Goal: Communication & Community: Answer question/provide support

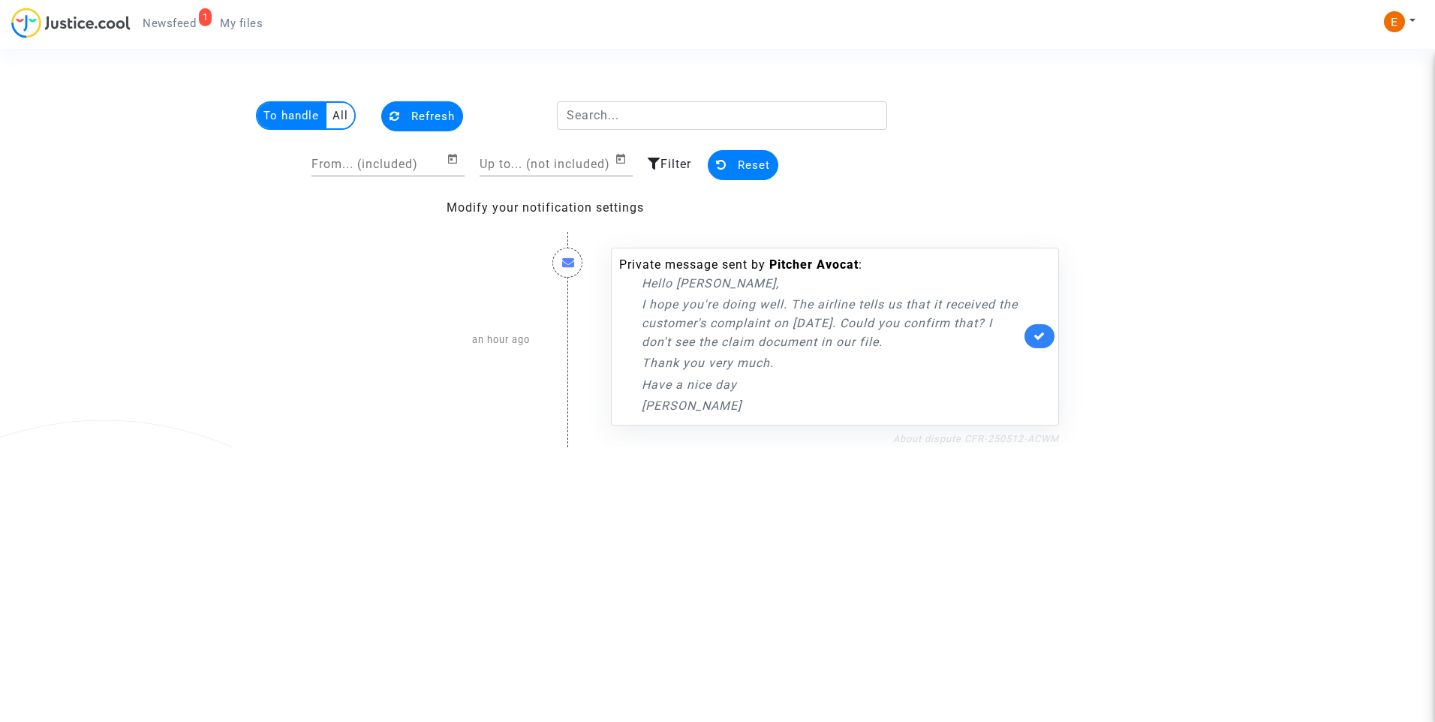
click at [988, 440] on link "About dispute CFR-250512-ACWM" at bounding box center [976, 438] width 166 height 11
click at [1044, 335] on icon at bounding box center [1040, 335] width 12 height 11
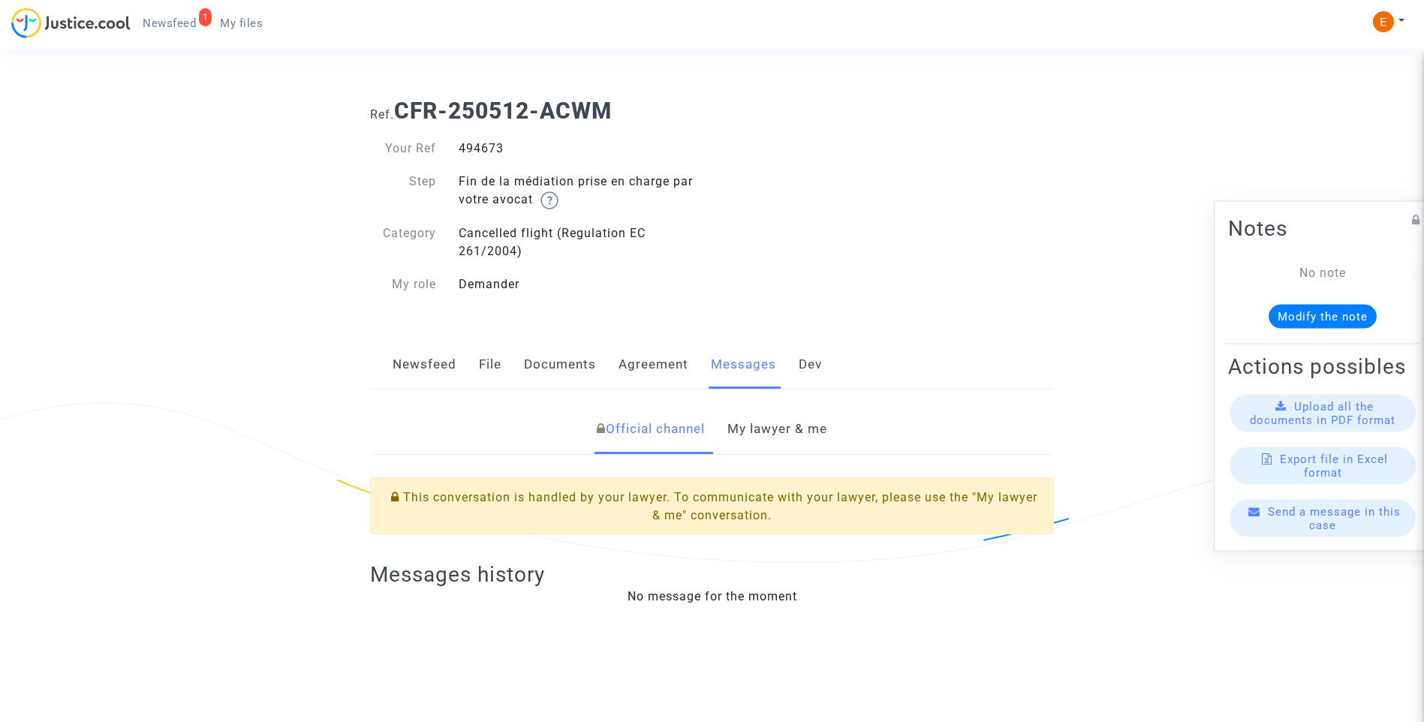
click at [495, 152] on div "494673" at bounding box center [579, 149] width 265 height 18
copy div "494673"
click at [742, 421] on link "My lawyer & me" at bounding box center [777, 430] width 100 height 50
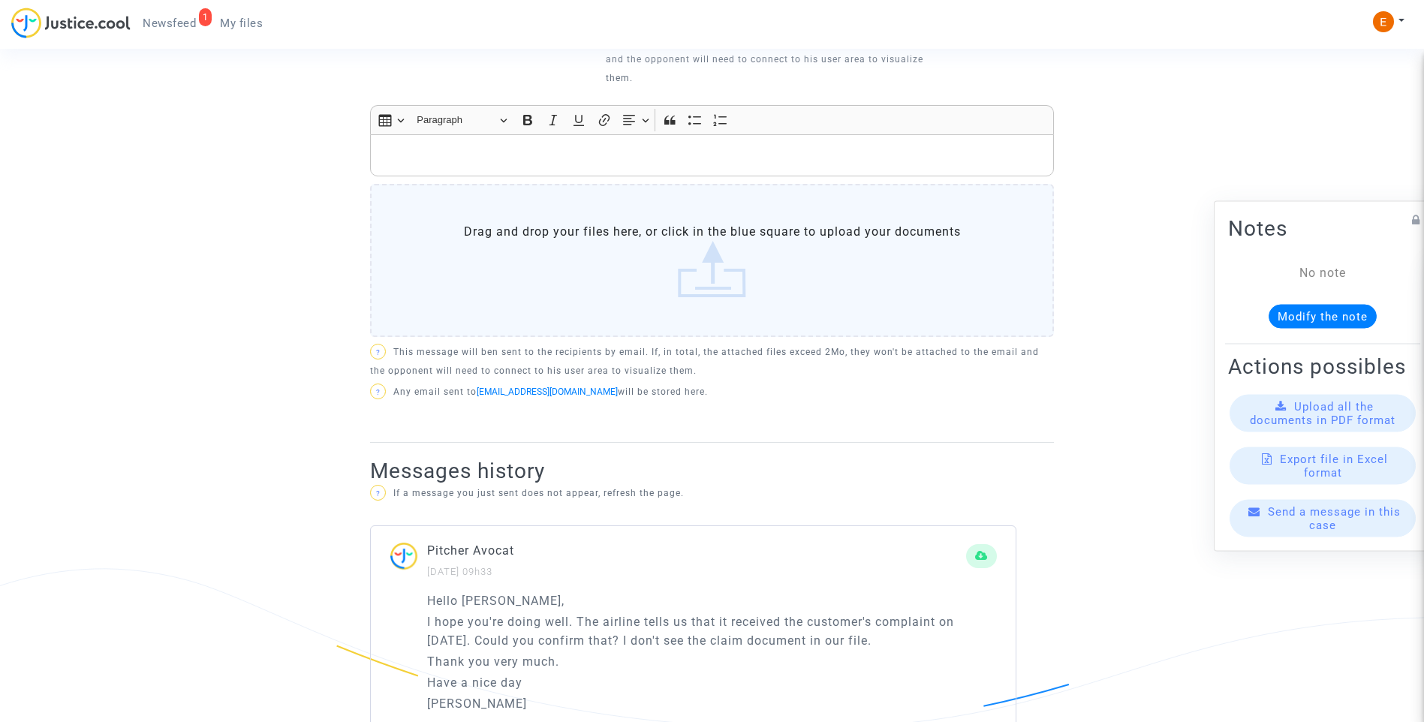
scroll to position [688, 0]
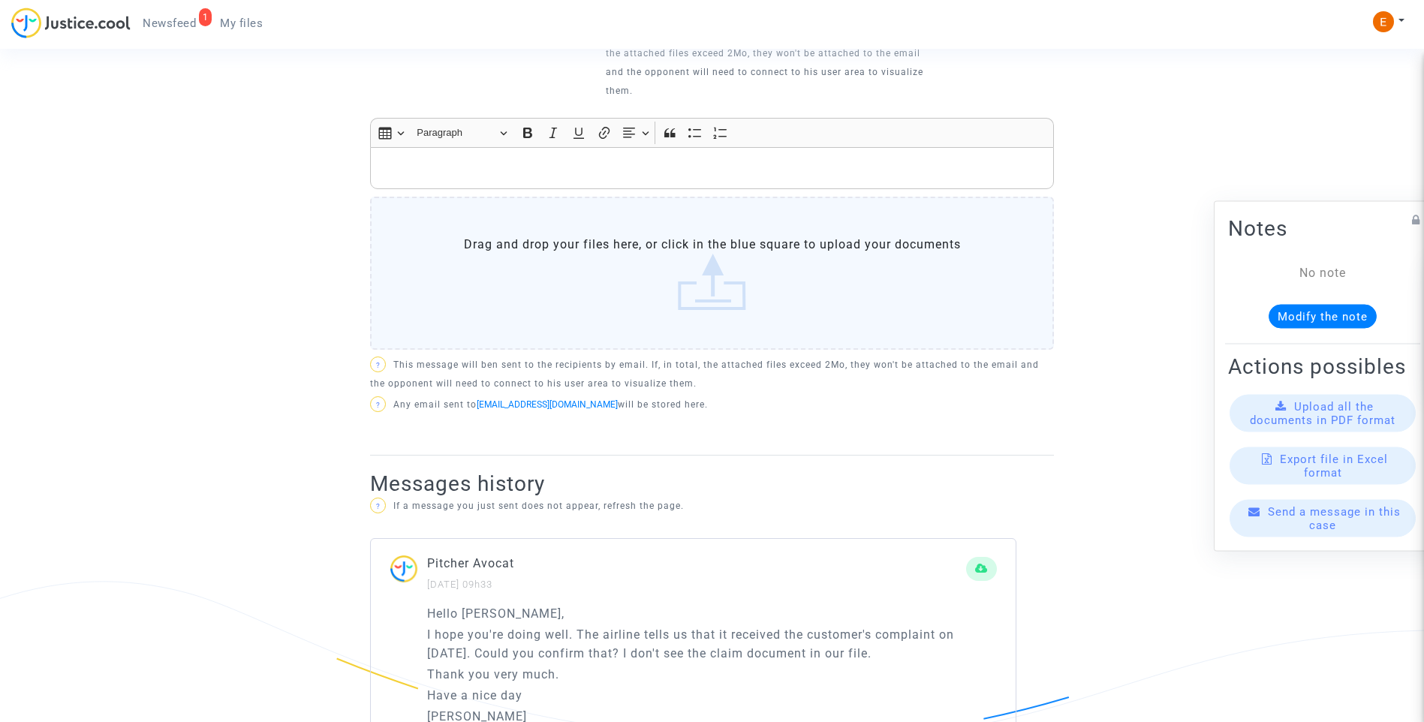
click at [591, 161] on p "Rich Text Editor, main" at bounding box center [712, 168] width 668 height 19
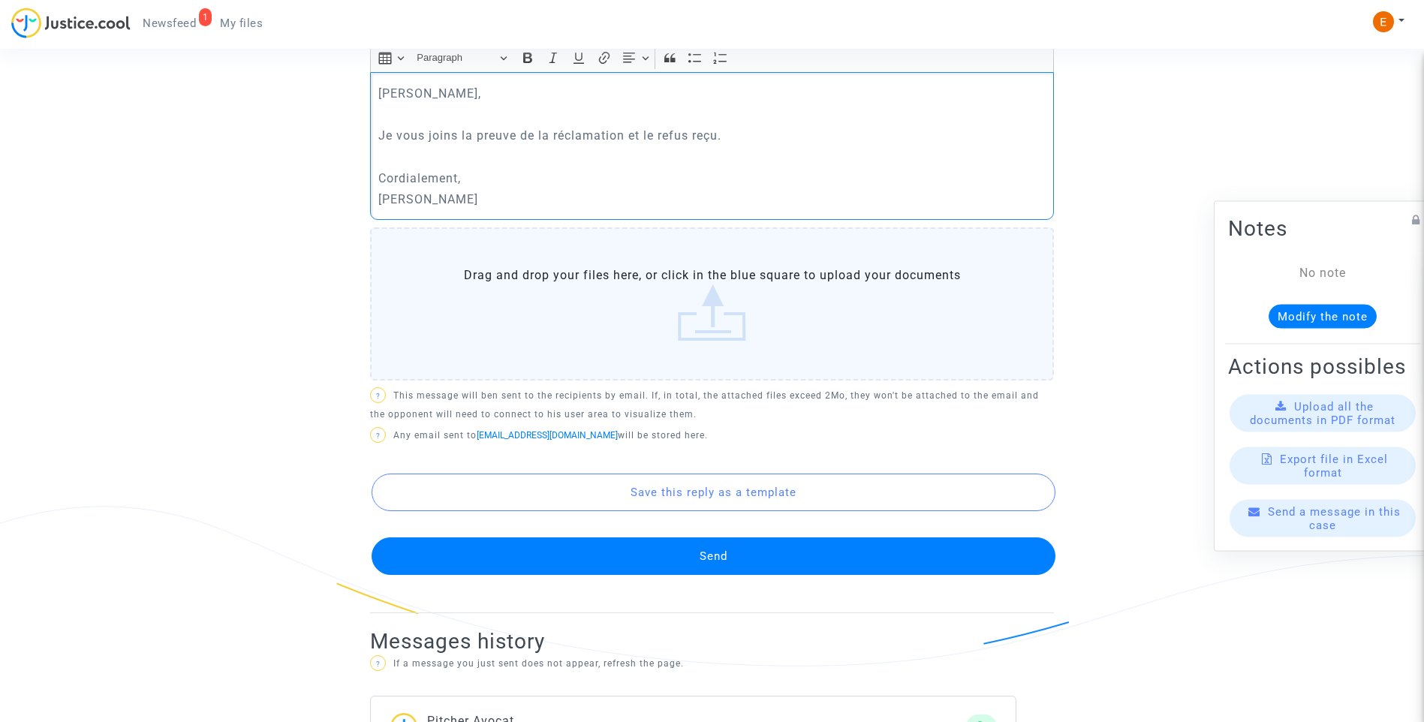
click at [785, 315] on label "Drag and drop your files here, or click in the blue square to upload your docum…" at bounding box center [712, 303] width 684 height 153
click at [0, 0] on input "Drag and drop your files here, or click in the blue square to upload your docum…" at bounding box center [0, 0] width 0 height 0
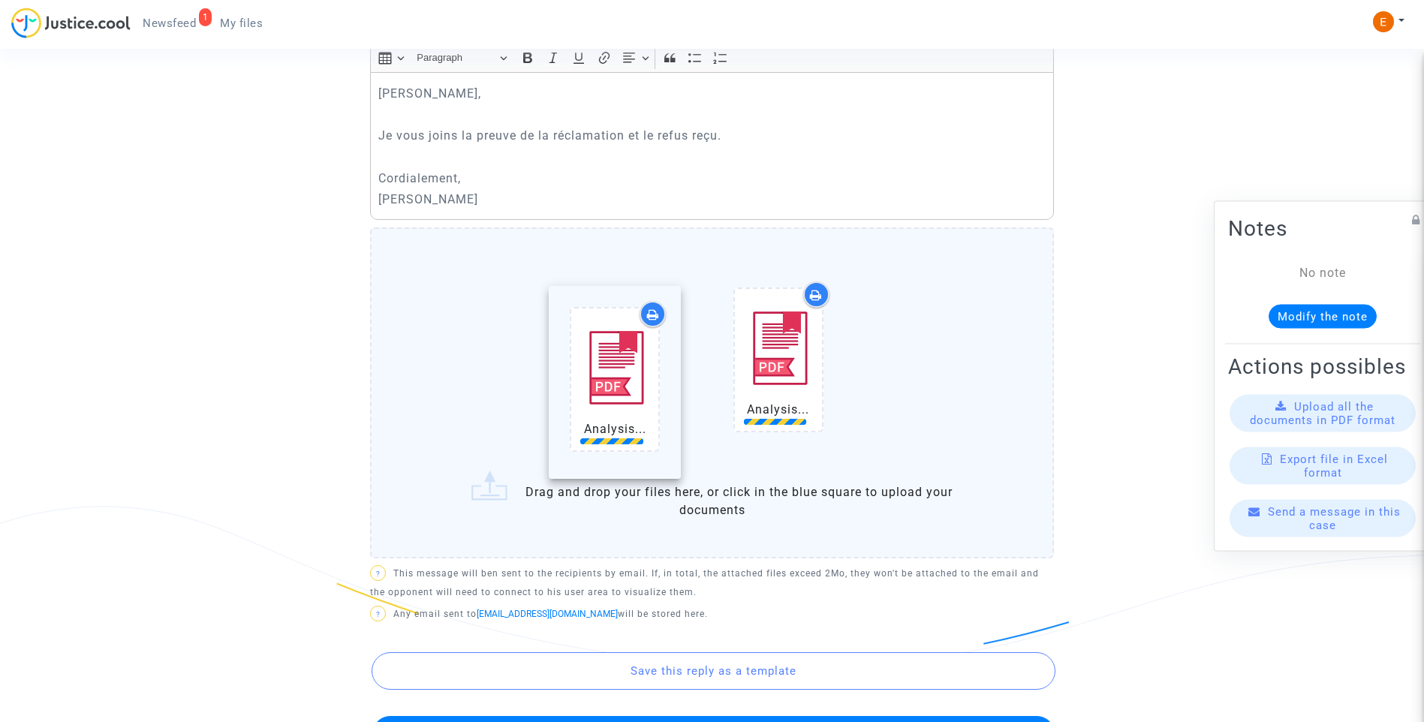
drag, startPoint x: 776, startPoint y: 354, endPoint x: 609, endPoint y: 360, distance: 166.8
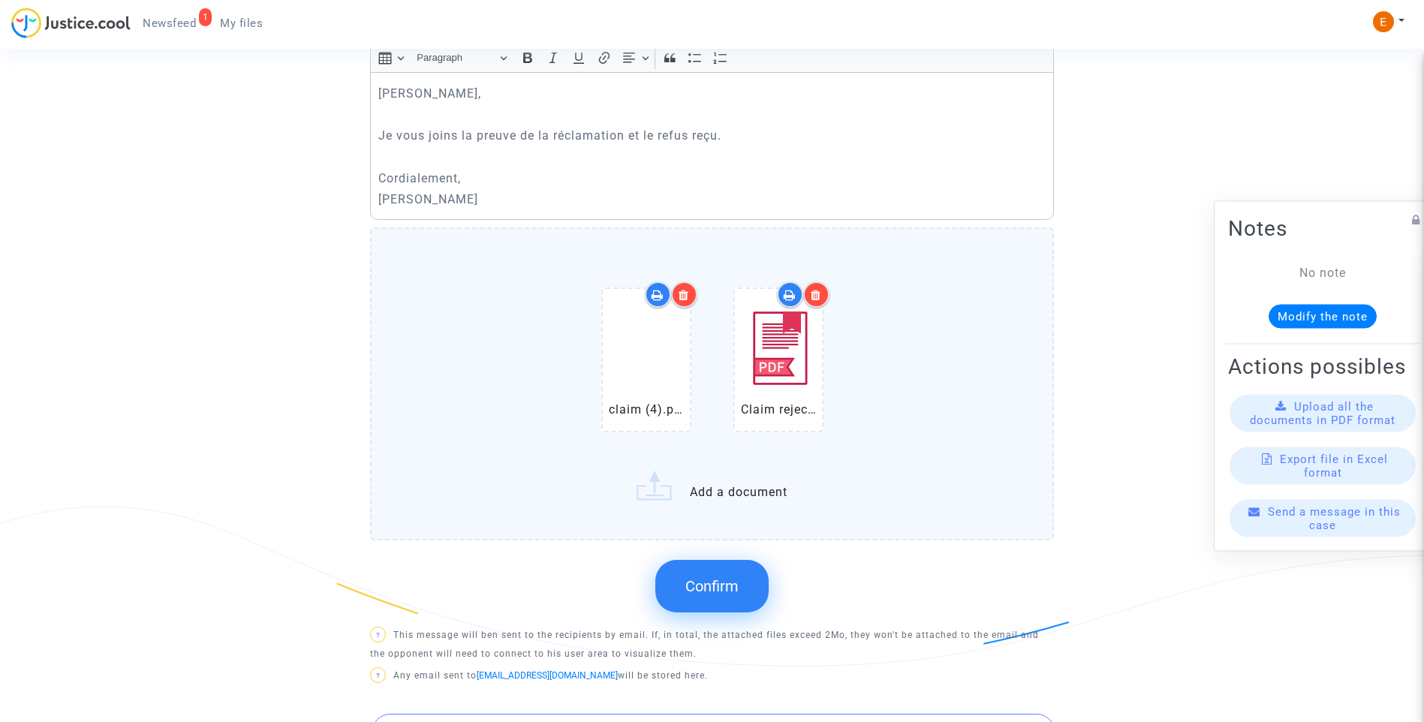
click at [721, 596] on button "Confirm" at bounding box center [711, 586] width 113 height 53
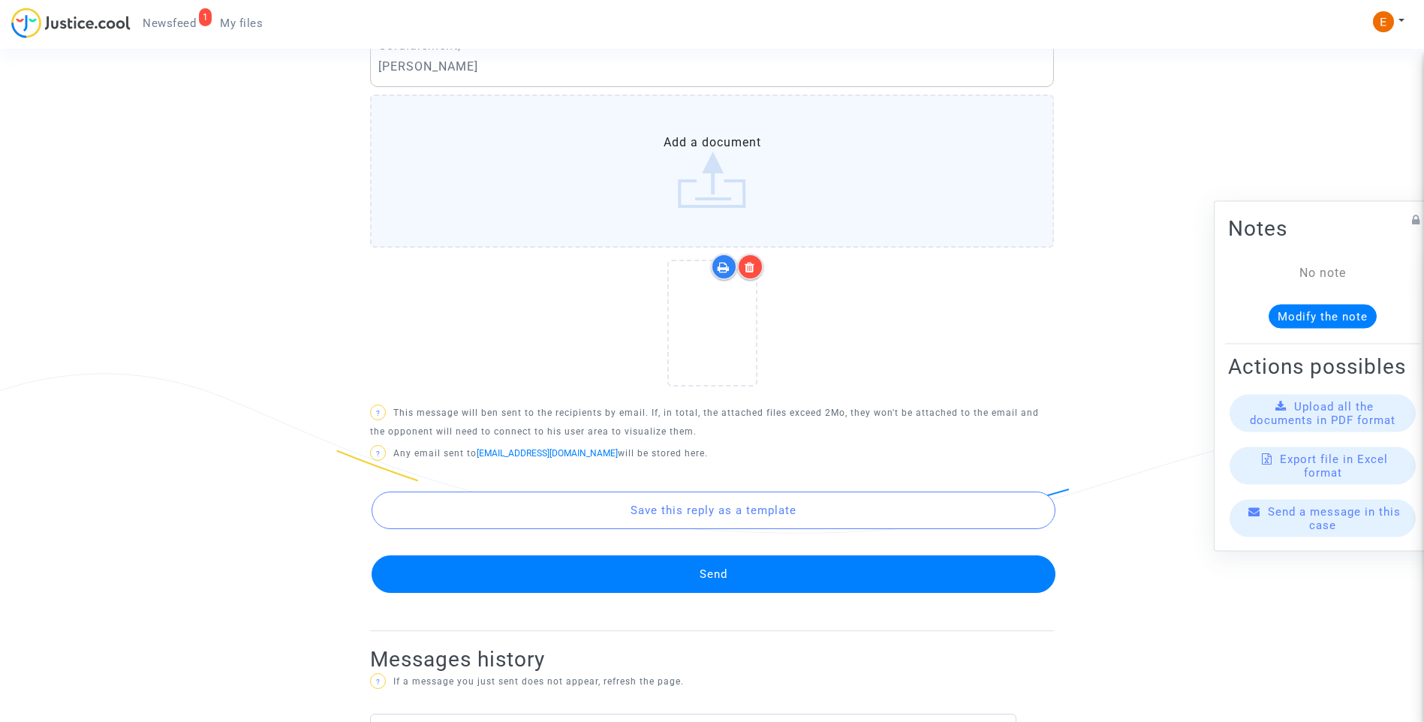
scroll to position [839, 0]
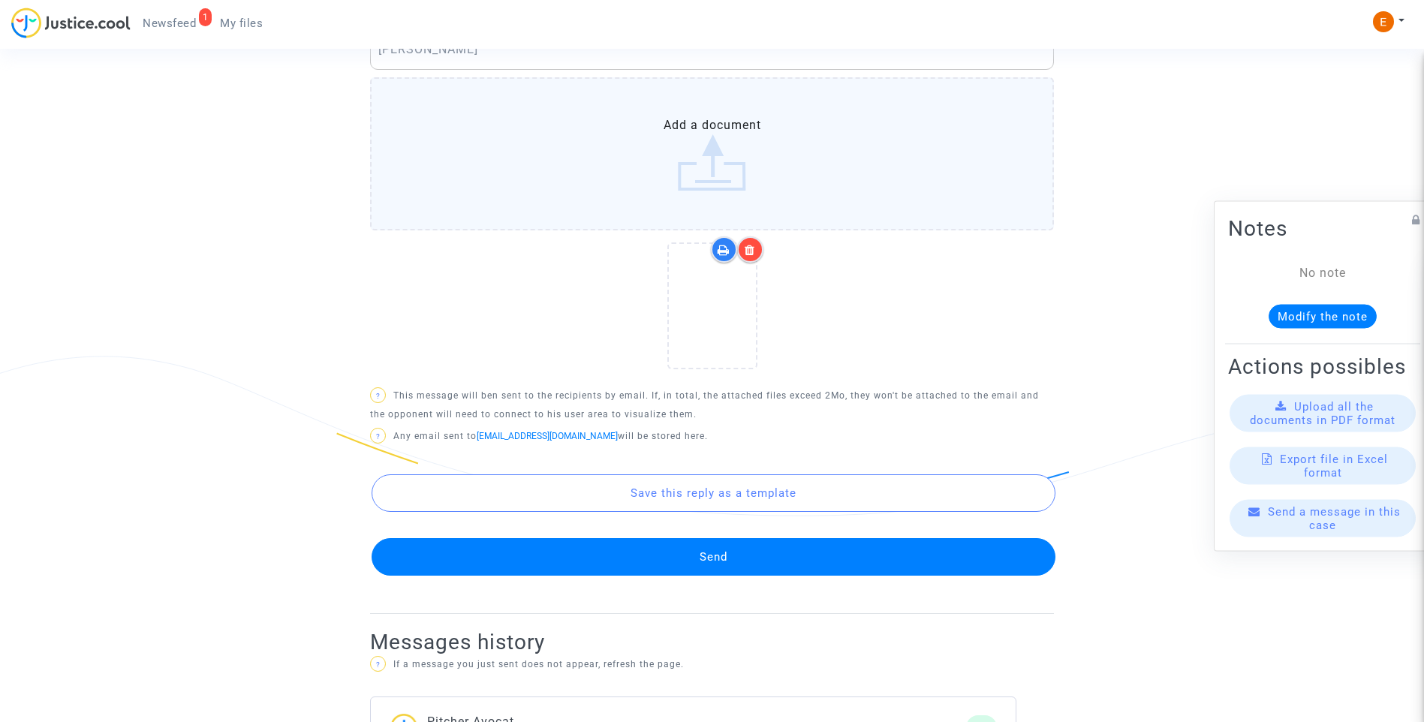
click at [684, 556] on button "Send" at bounding box center [714, 557] width 684 height 38
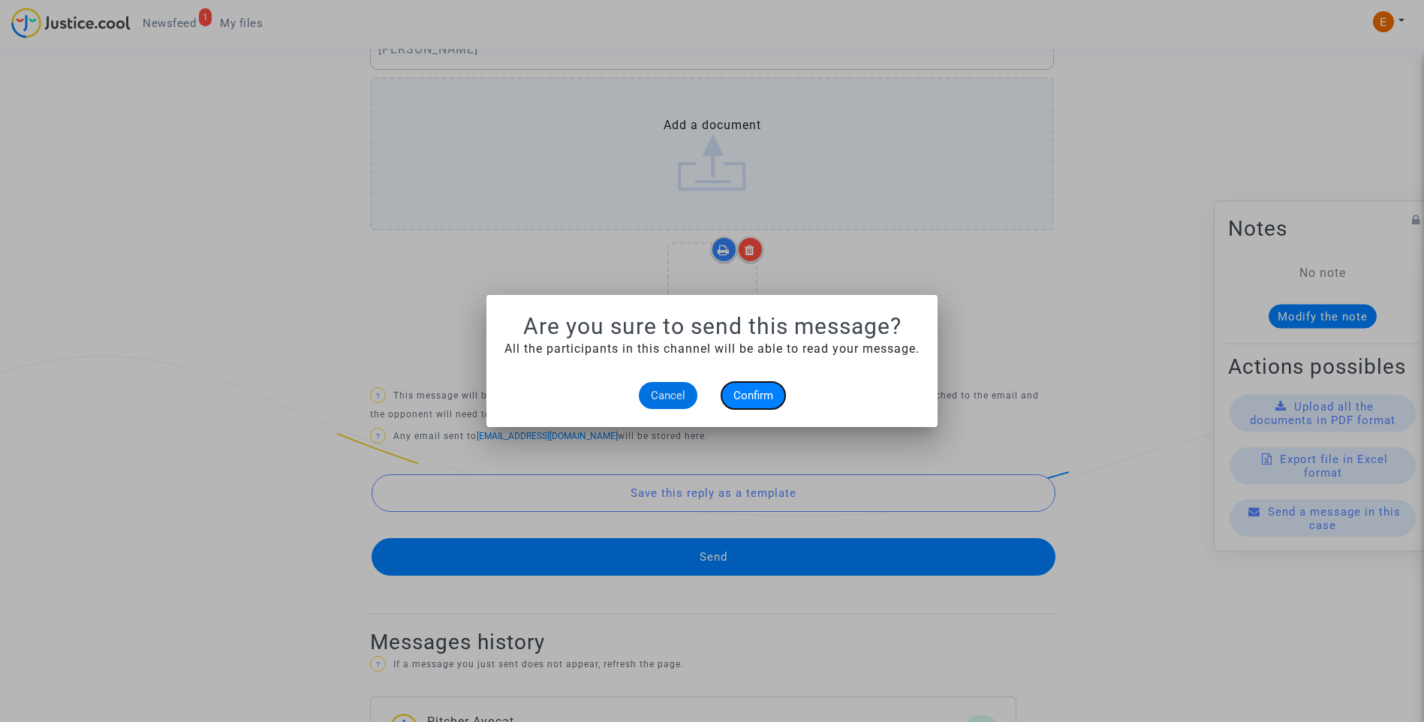
click at [762, 396] on span "Confirm" at bounding box center [753, 396] width 40 height 14
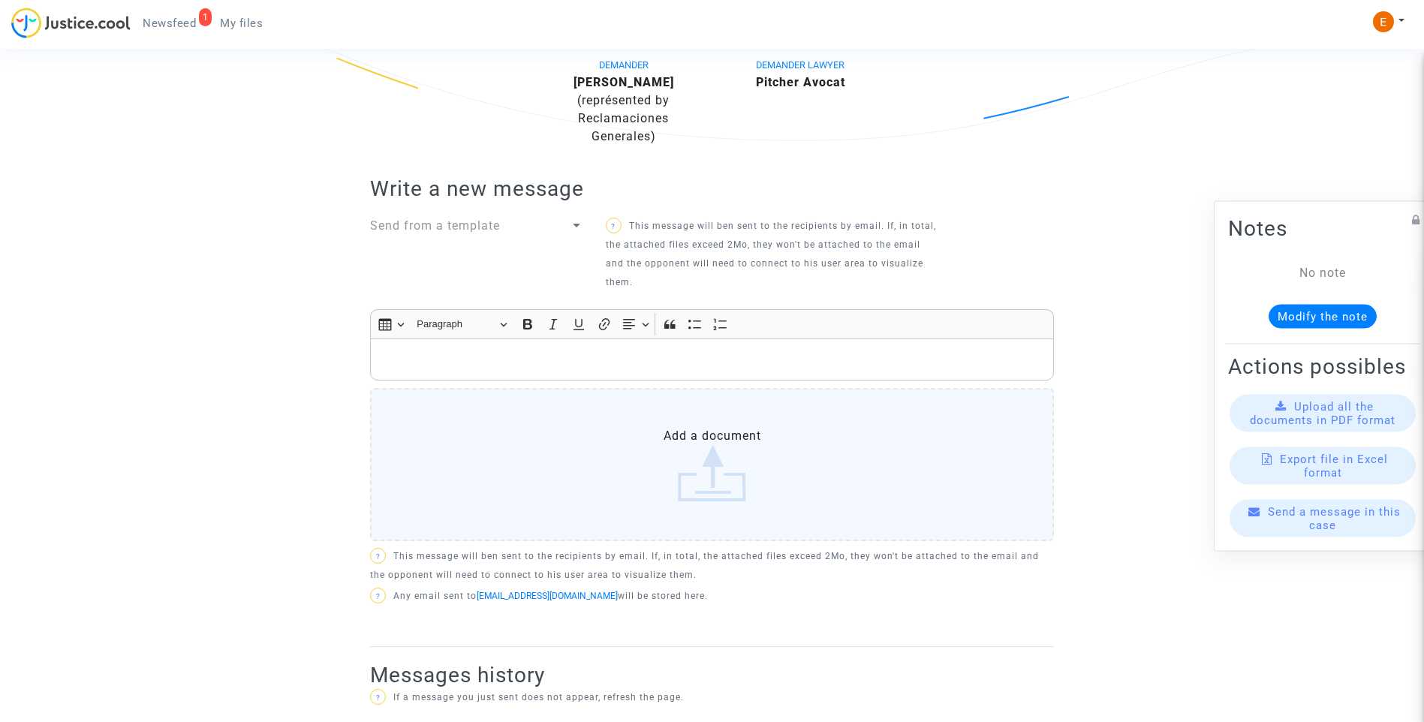
scroll to position [388, 0]
